Goal: Share content: Share content

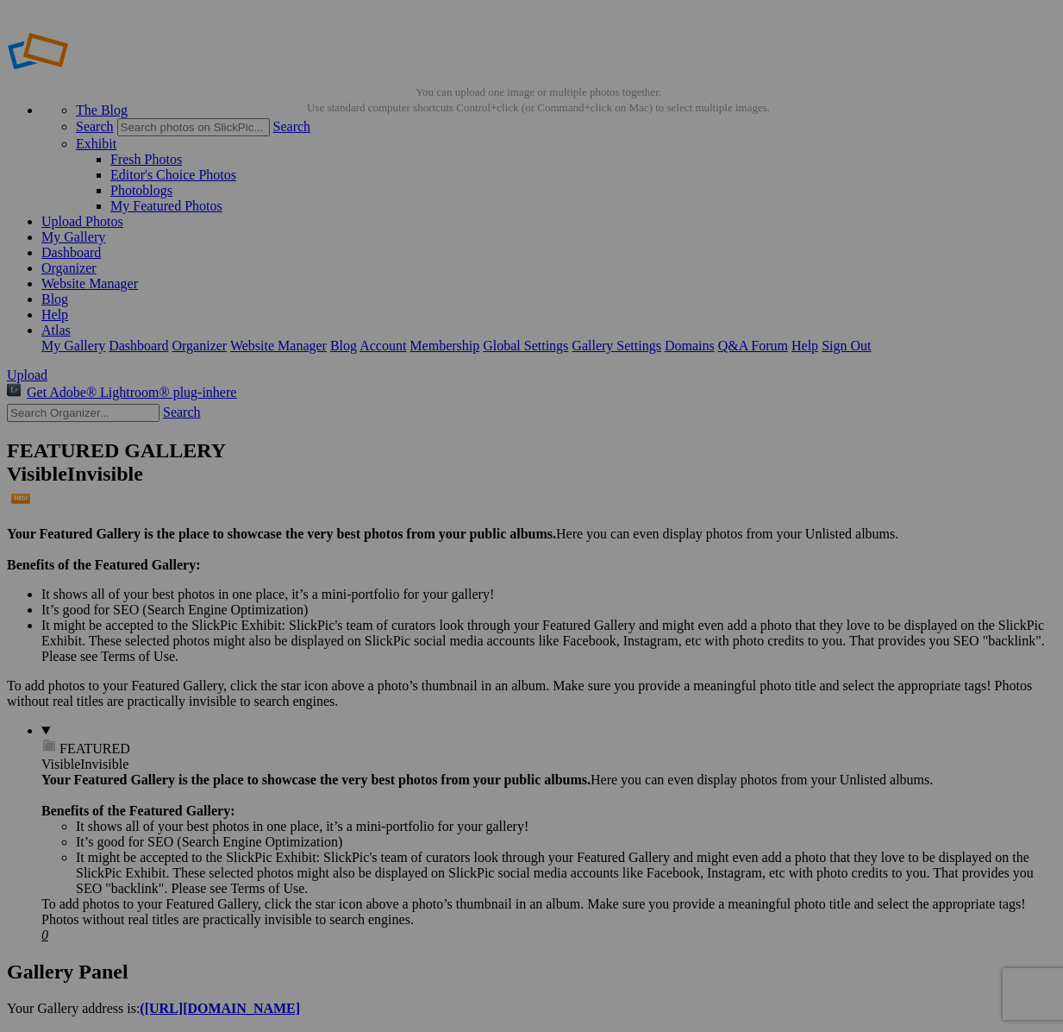
scroll to position [16, 0]
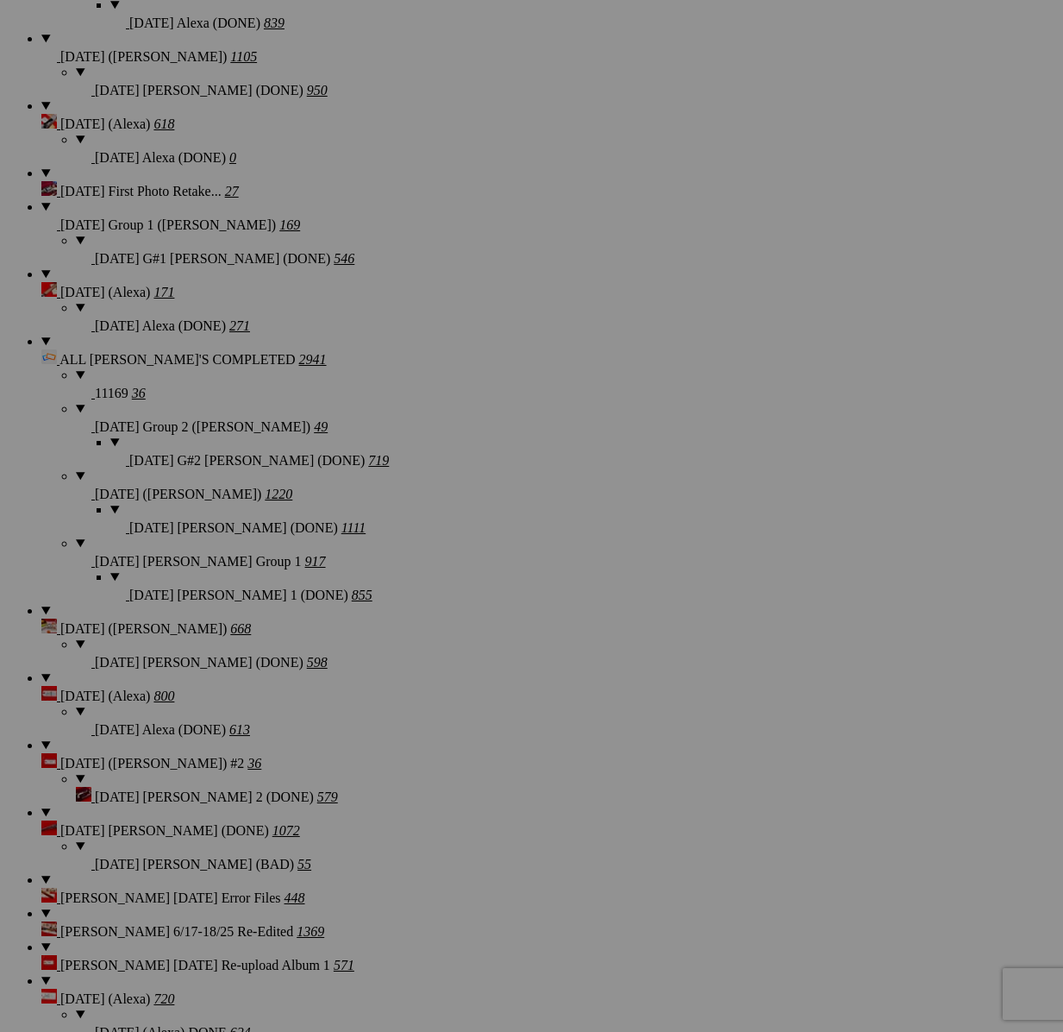
scroll to position [1664, 0]
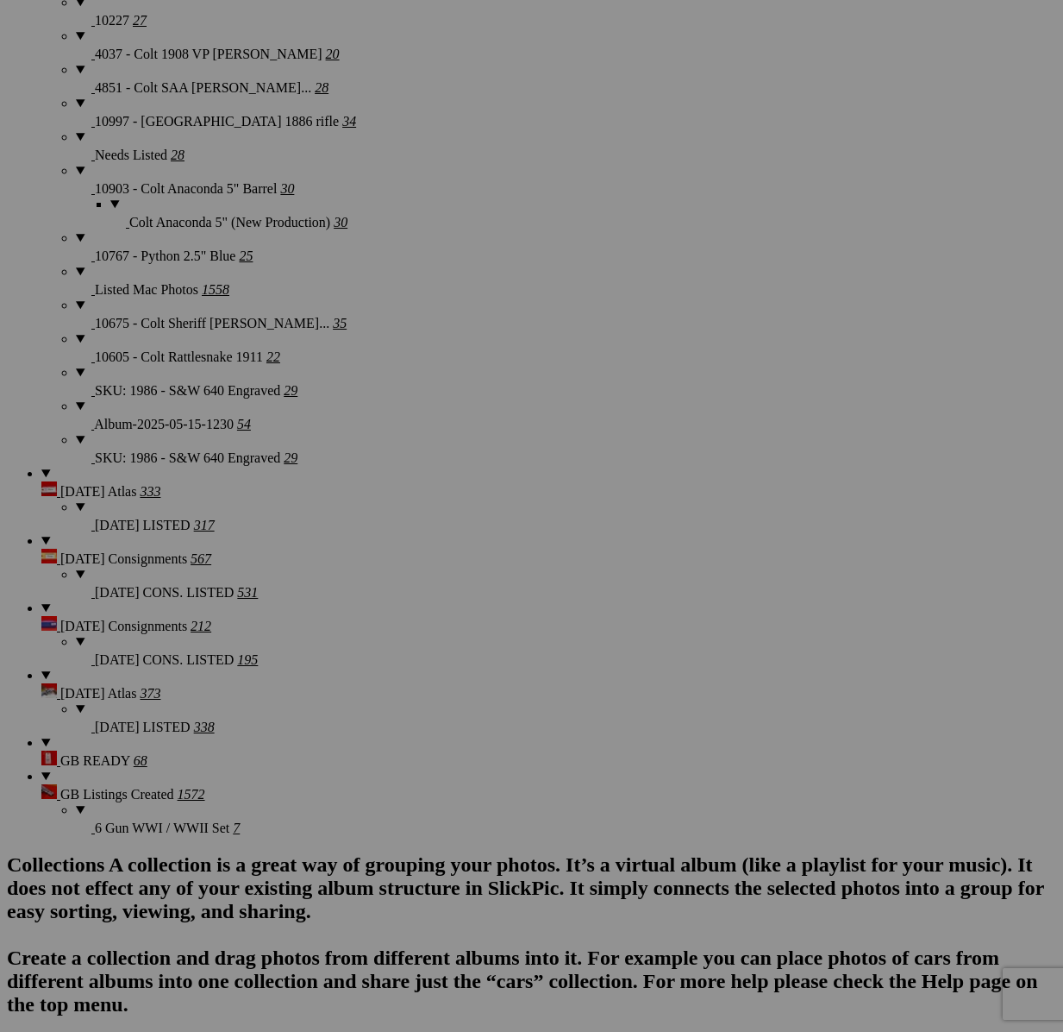
scroll to position [3199, 0]
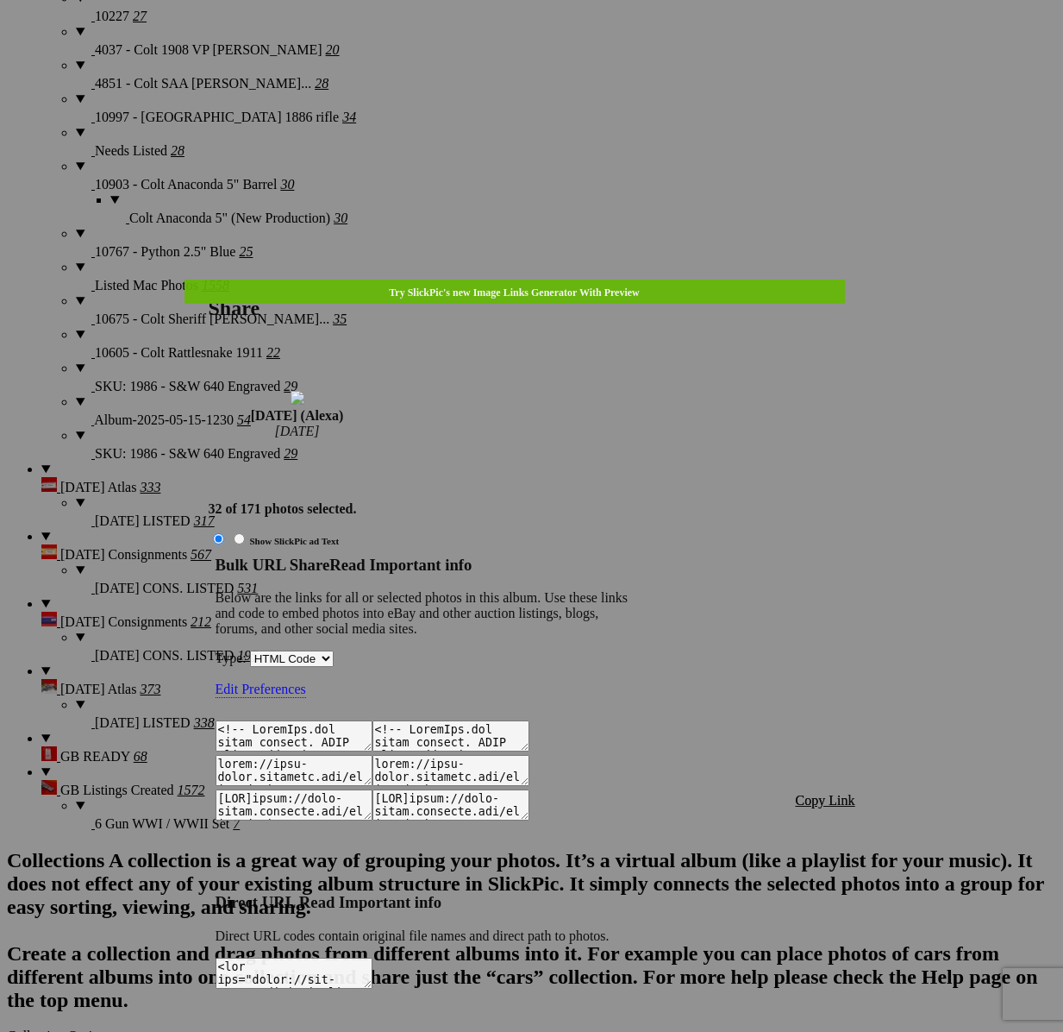
type textarea "<!-- SlickPic.com image hosting. HTML Bulk Share code Starts Here --> <div styl…"
click at [844, 793] on span "Copy Link" at bounding box center [826, 800] width 60 height 15
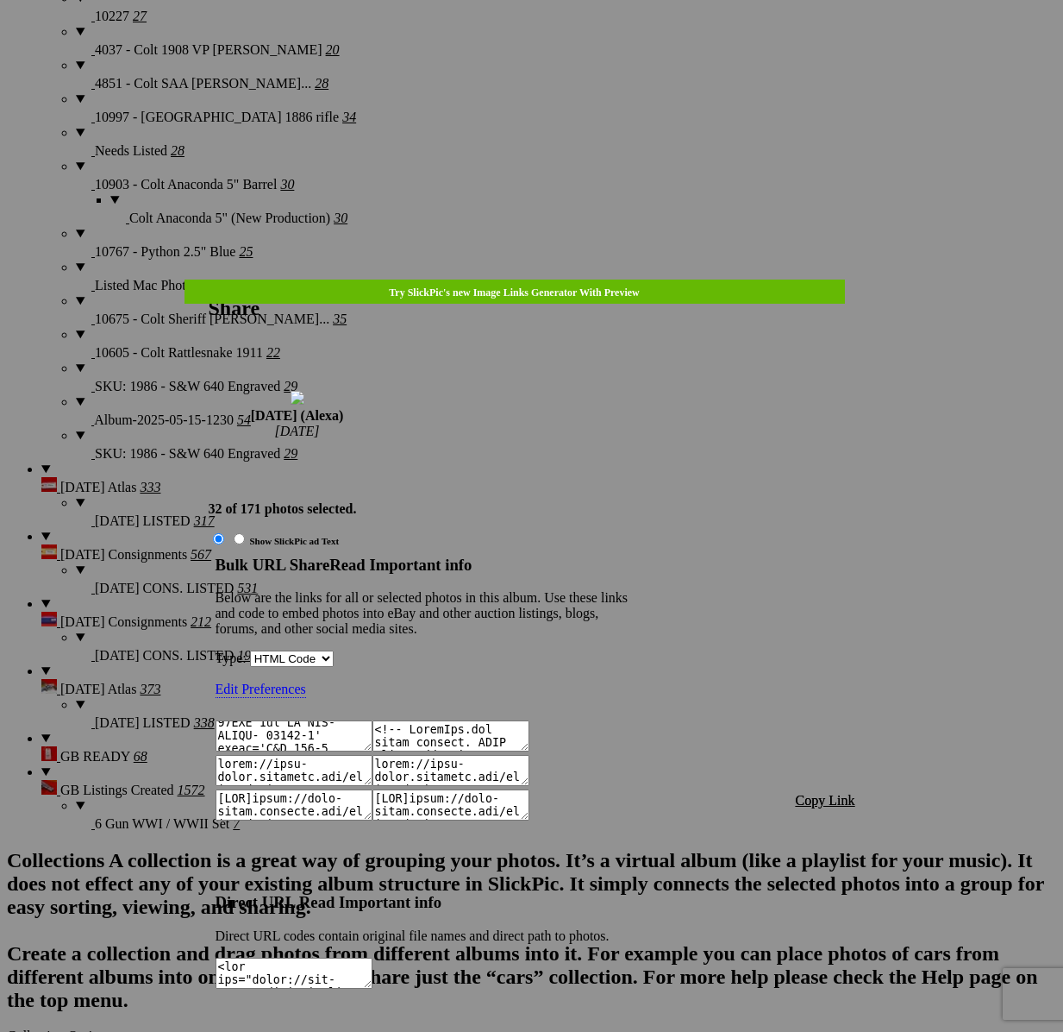
click at [554, 41] on div at bounding box center [531, 516] width 1063 height 1032
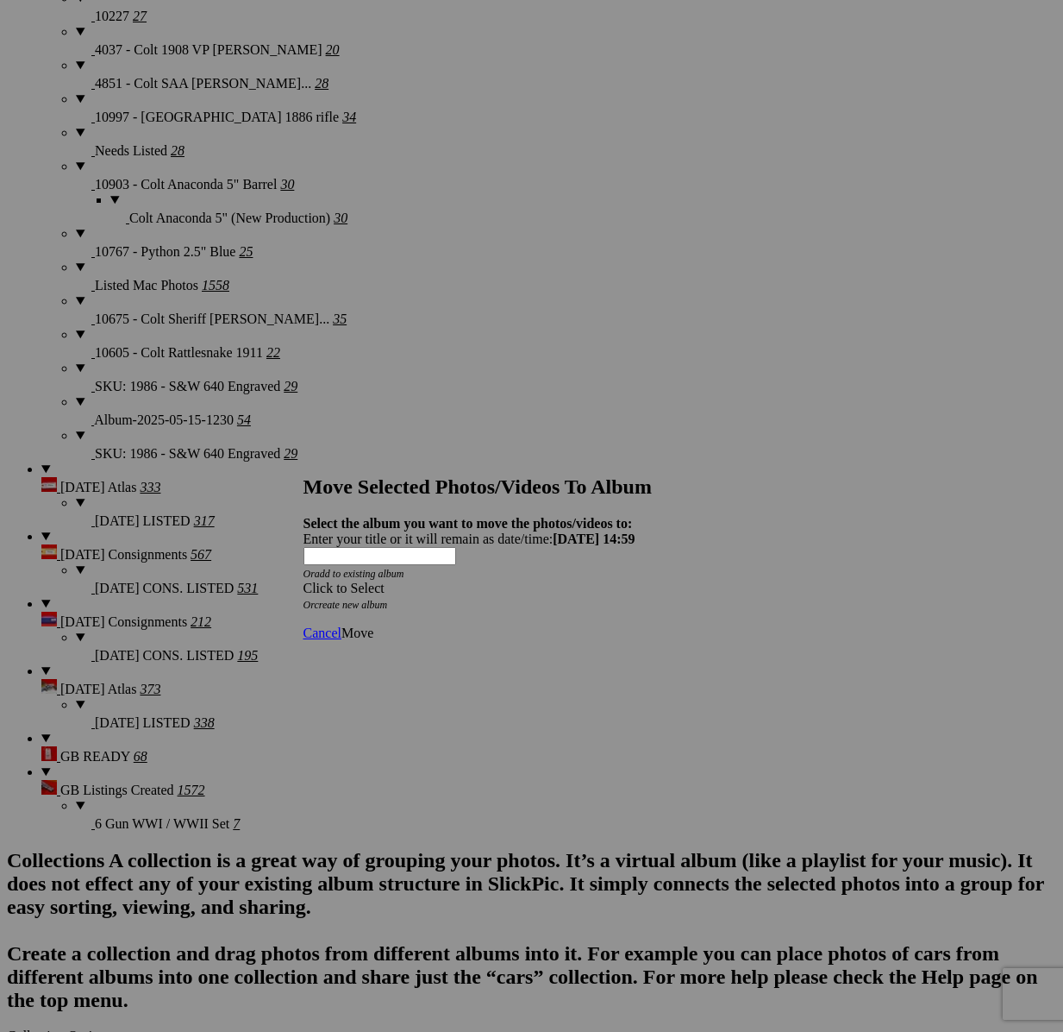
click at [304, 580] on span at bounding box center [304, 587] width 0 height 15
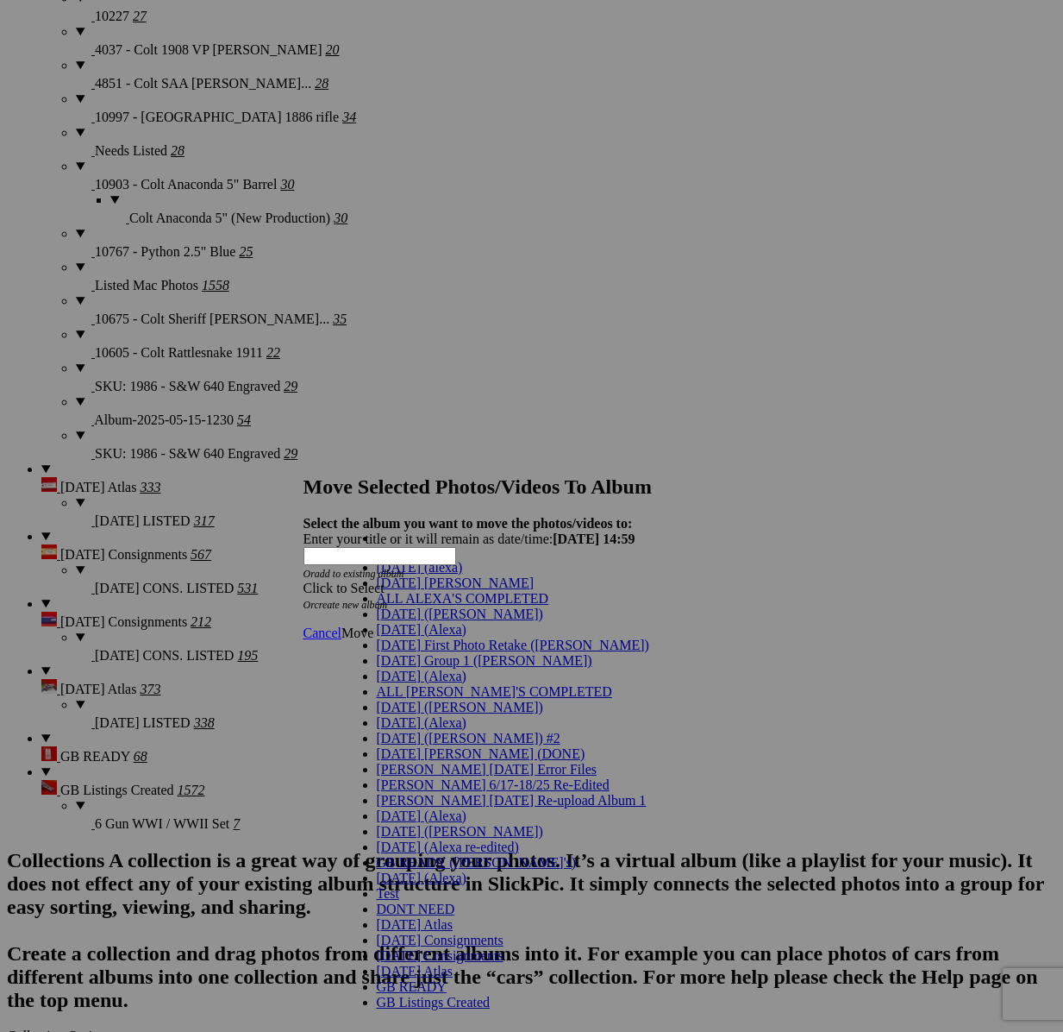
scroll to position [30, 0]
click at [405, 683] on span "[DATE] (Alexa)" at bounding box center [422, 675] width 90 height 15
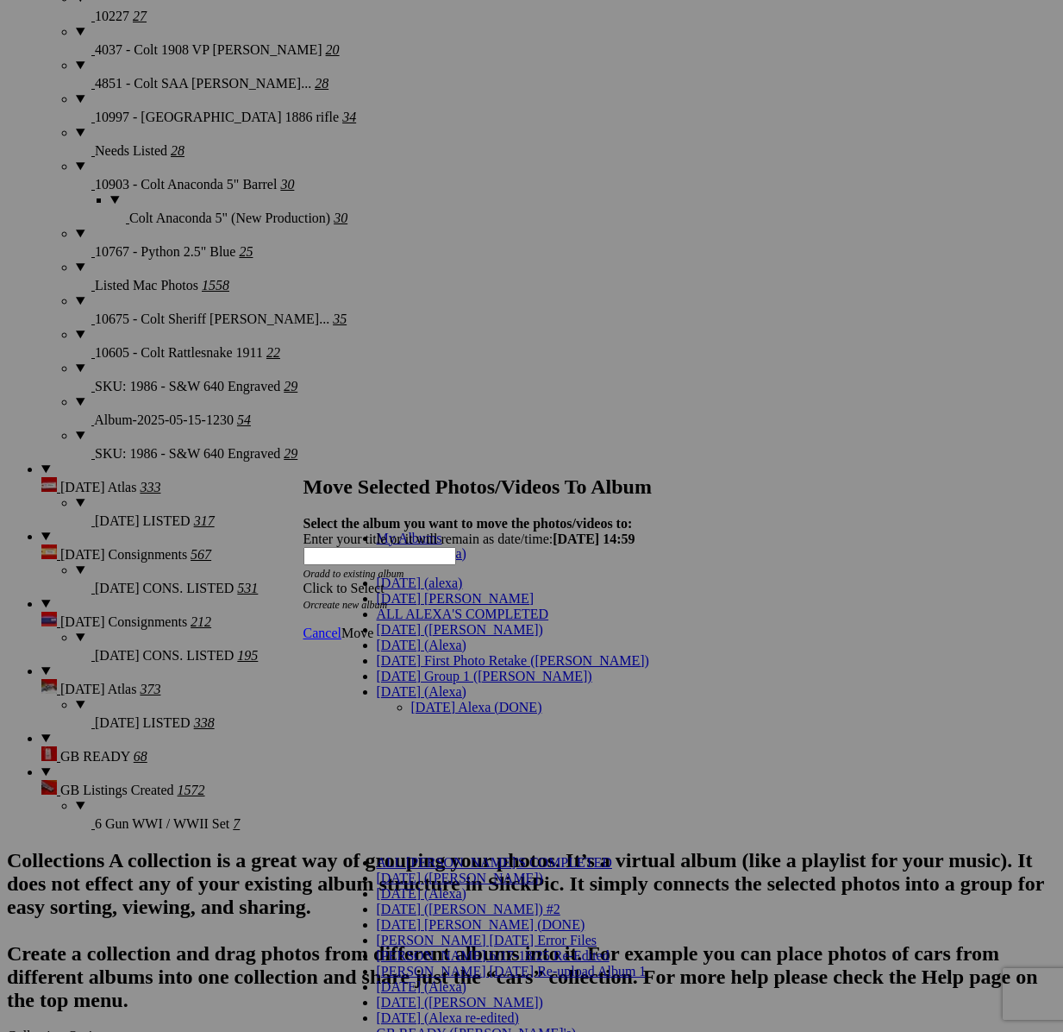
click at [418, 699] on link "[DATE] Alexa (DONE)" at bounding box center [476, 706] width 131 height 15
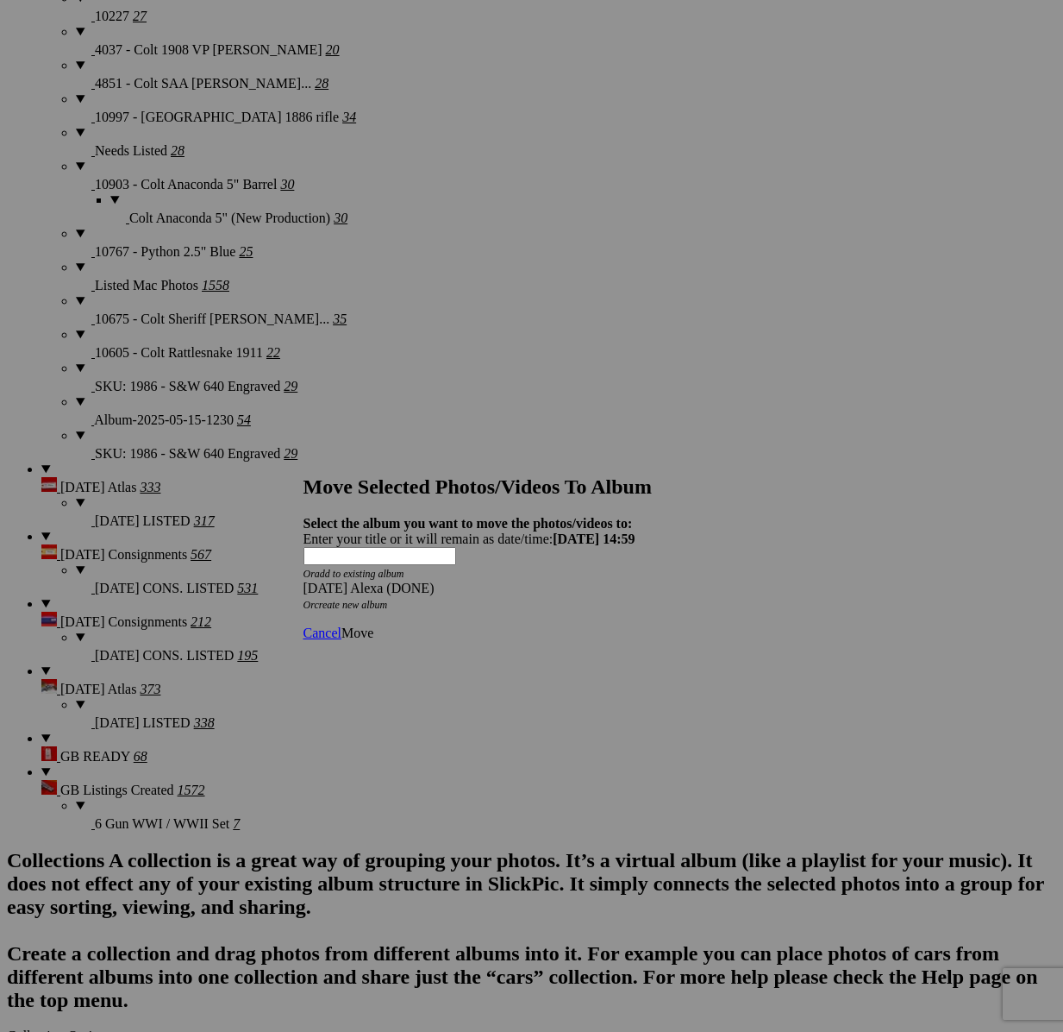
click at [373, 625] on span "Move" at bounding box center [358, 632] width 32 height 15
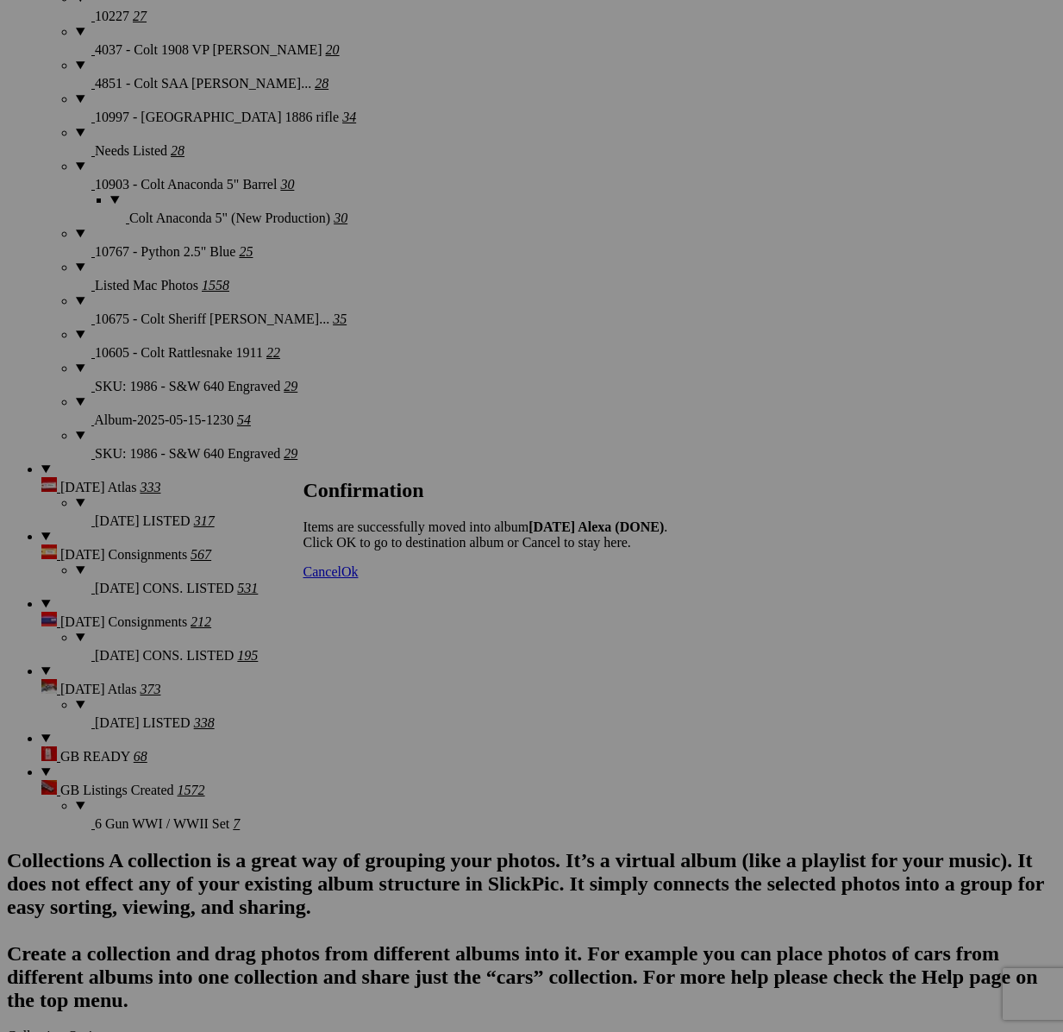
click at [342, 579] on span "Cancel" at bounding box center [323, 571] width 38 height 15
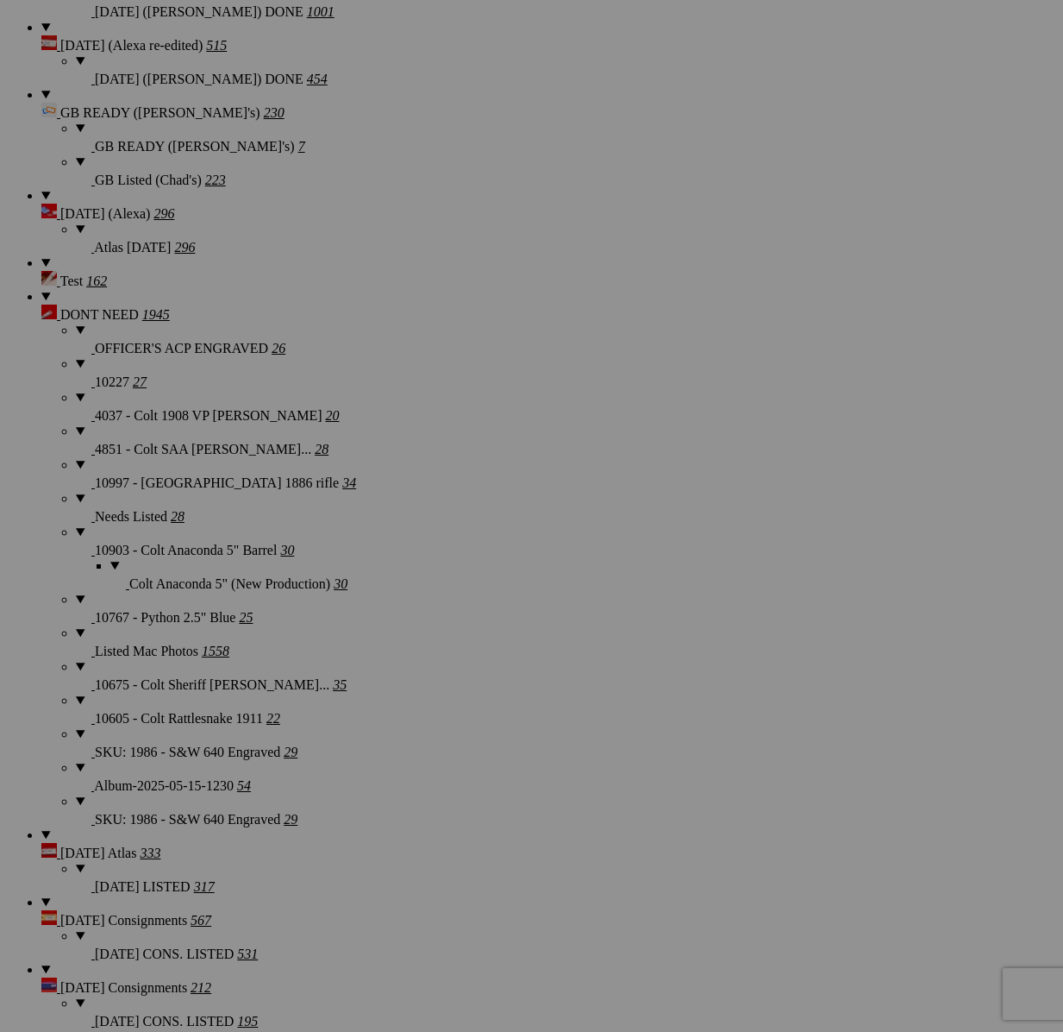
scroll to position [2814, 0]
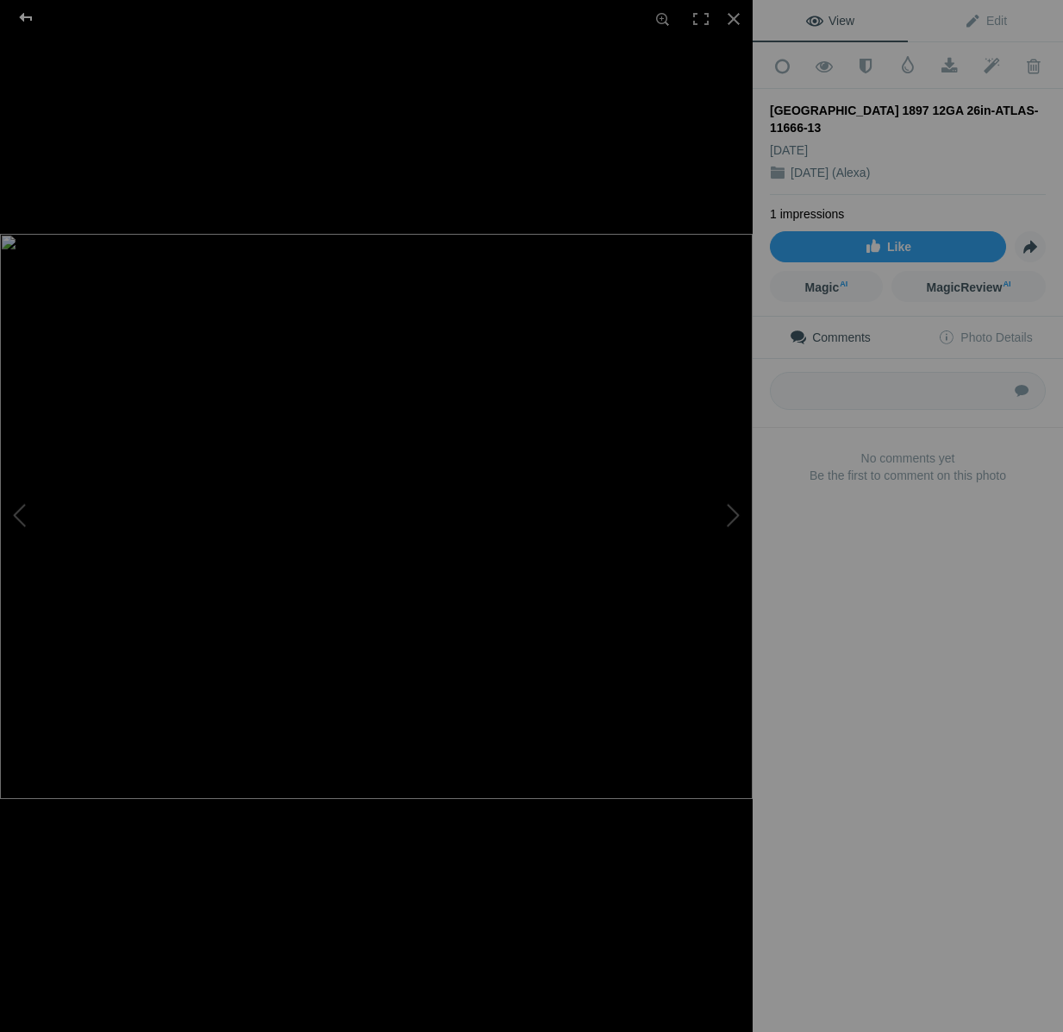
click at [30, 16] on div at bounding box center [26, 17] width 62 height 34
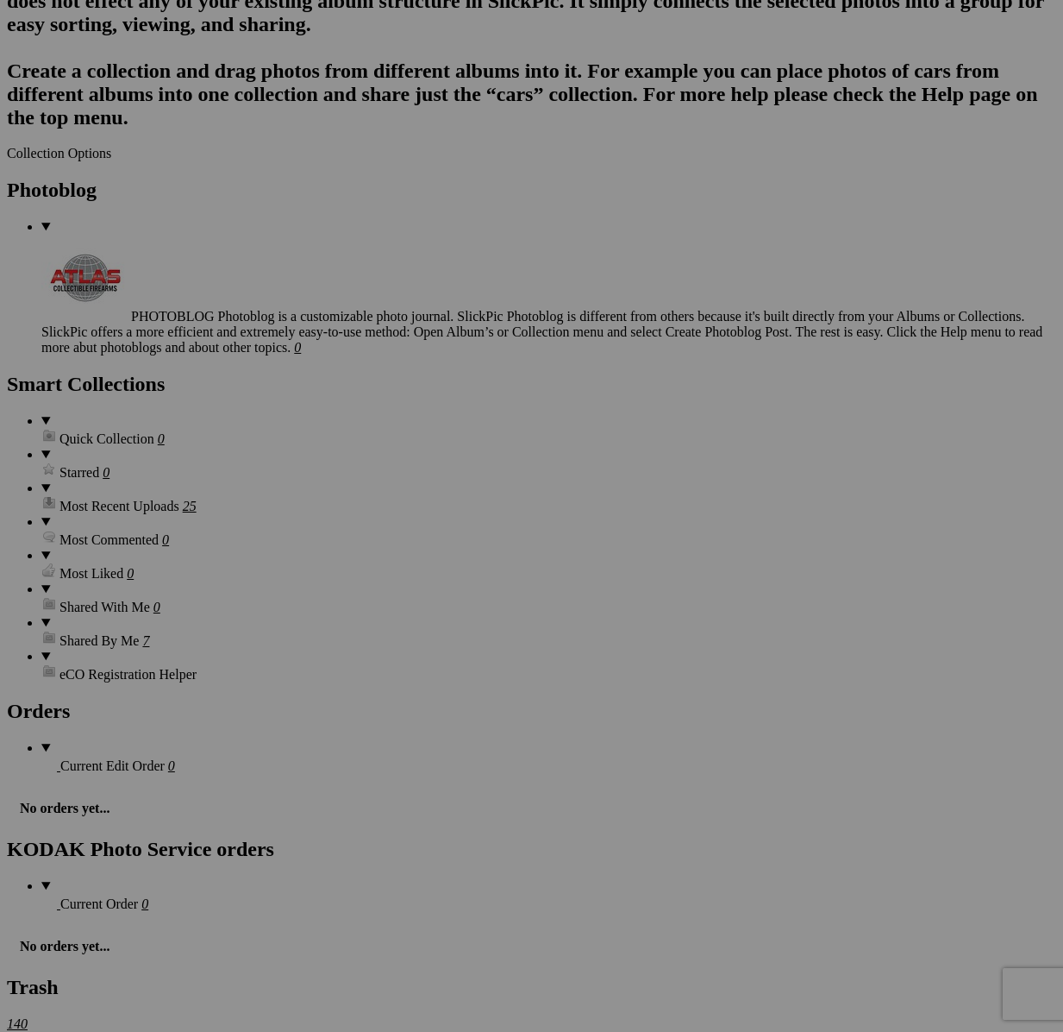
scroll to position [4583, 0]
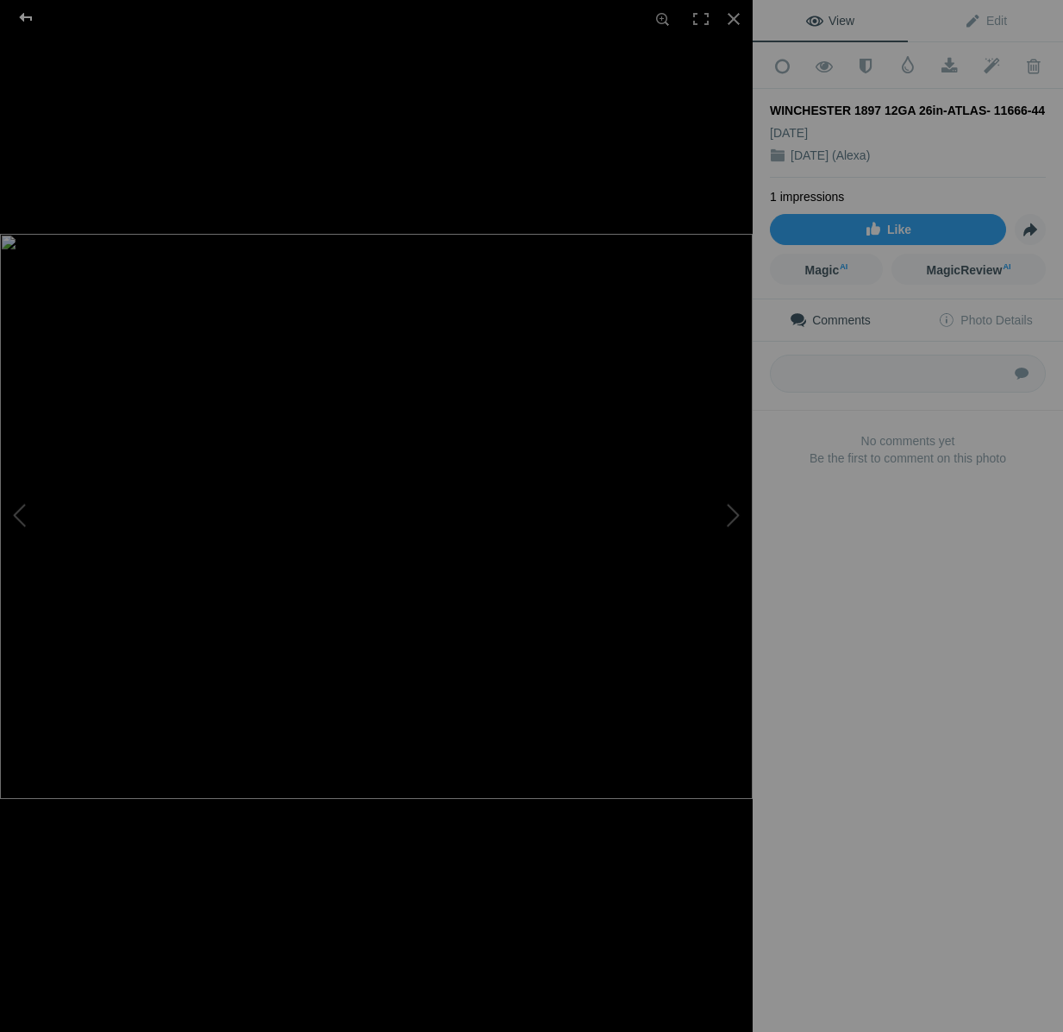
click at [37, 16] on div at bounding box center [26, 17] width 62 height 34
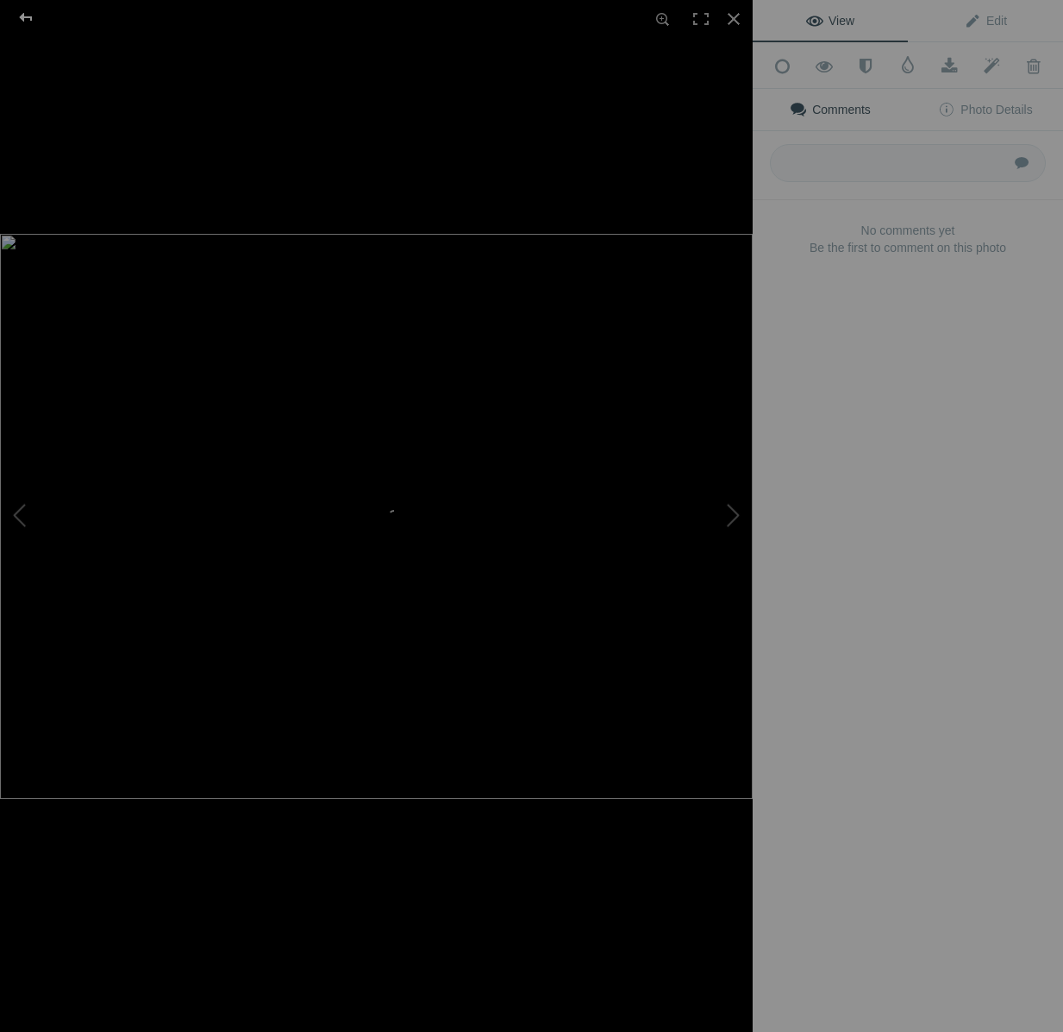
click at [22, 19] on div at bounding box center [26, 17] width 62 height 34
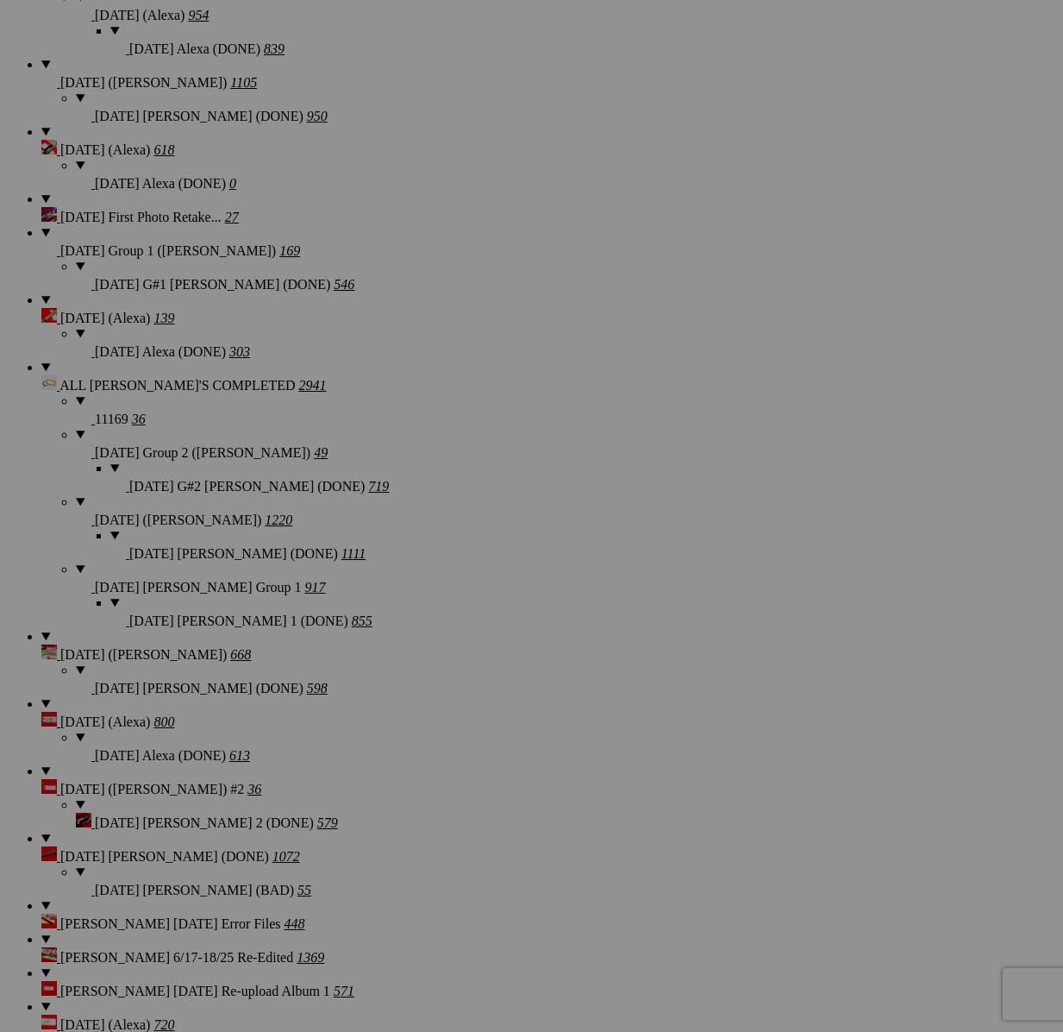
scroll to position [1721, 0]
